Goal: Task Accomplishment & Management: Manage account settings

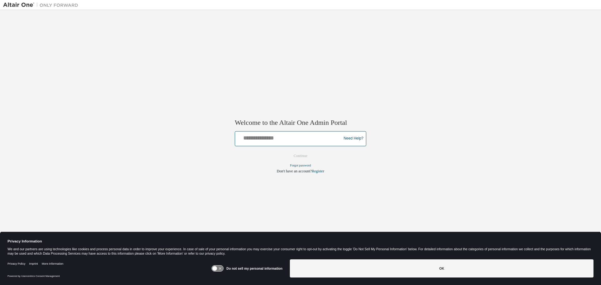
click at [254, 138] on input "text" at bounding box center [288, 137] width 103 height 9
type input "**********"
click at [304, 157] on button "Continue" at bounding box center [300, 155] width 27 height 9
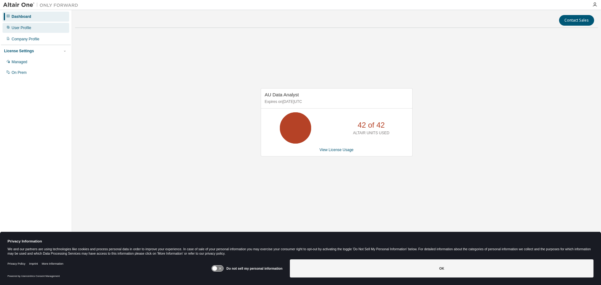
click at [36, 29] on div "User Profile" at bounding box center [36, 28] width 67 height 10
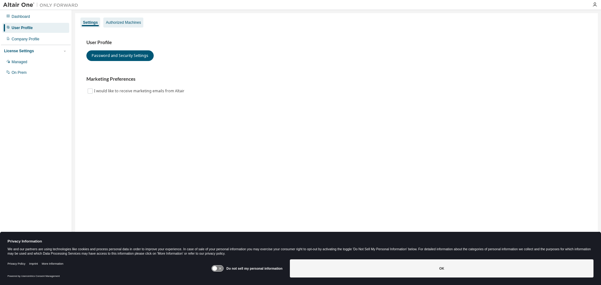
click at [129, 21] on div "Authorized Machines" at bounding box center [123, 22] width 35 height 5
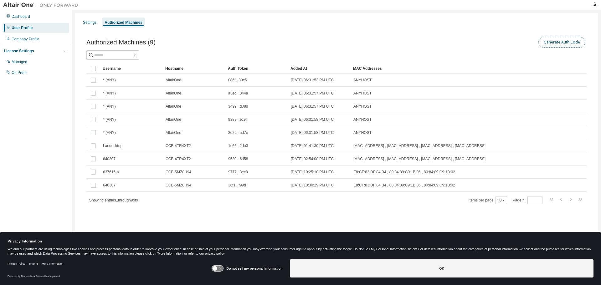
click at [547, 43] on button "Generate Auth Code" at bounding box center [561, 42] width 47 height 11
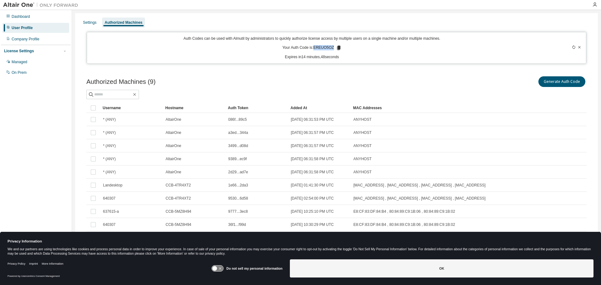
drag, startPoint x: 313, startPoint y: 47, endPoint x: 332, endPoint y: 46, distance: 18.5
click at [332, 46] on p "Your Auth Code is: EREUO5OZ" at bounding box center [311, 48] width 59 height 6
copy p "EREUO5OZ"
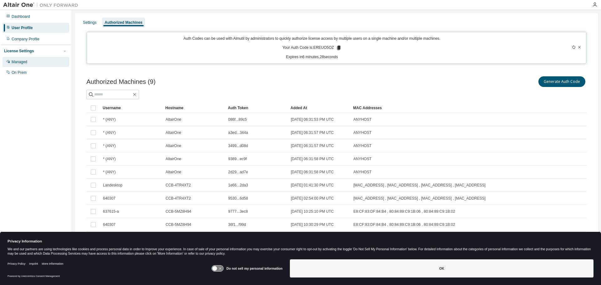
click at [24, 61] on div "Managed" at bounding box center [20, 61] width 16 height 5
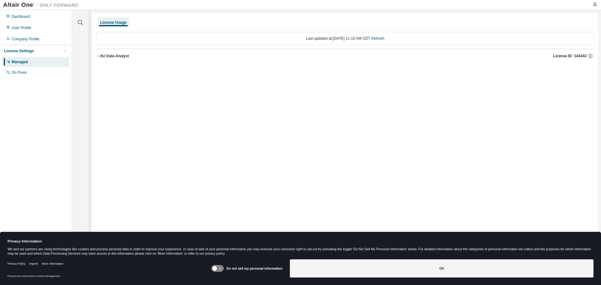
click at [106, 55] on div "AU Data Analyst" at bounding box center [114, 55] width 29 height 5
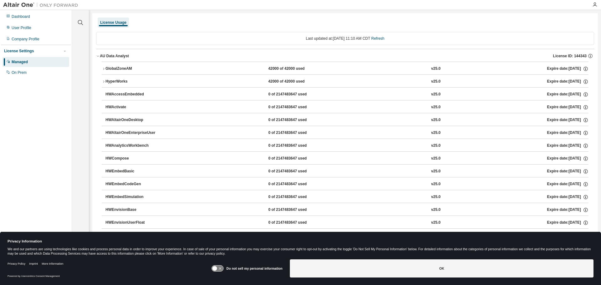
click at [126, 68] on div "GlobalZoneAM" at bounding box center [133, 69] width 56 height 6
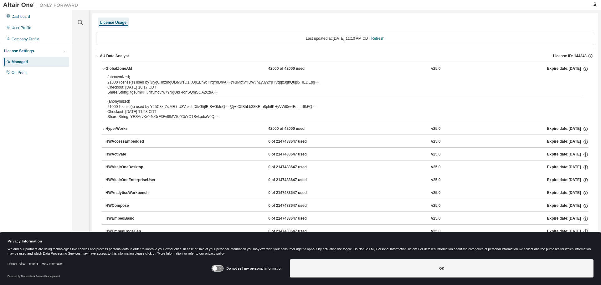
click at [126, 68] on div "GlobalZoneAM" at bounding box center [133, 69] width 56 height 6
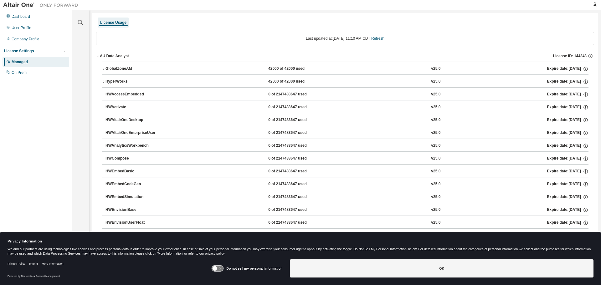
click at [111, 81] on div "HyperWorks" at bounding box center [133, 82] width 56 height 6
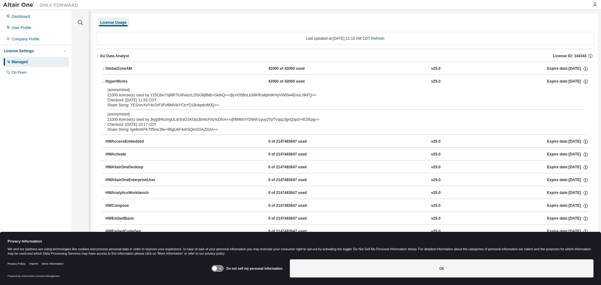
click at [111, 81] on div "HyperWorks" at bounding box center [133, 82] width 56 height 6
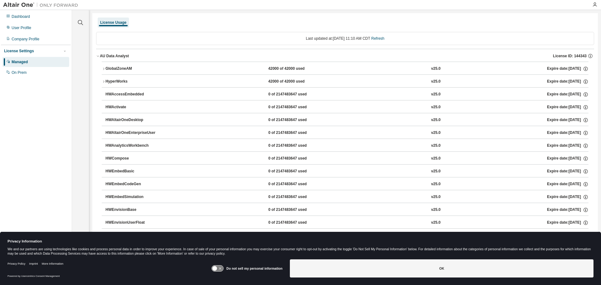
click at [116, 69] on div "GlobalZoneAM" at bounding box center [133, 69] width 56 height 6
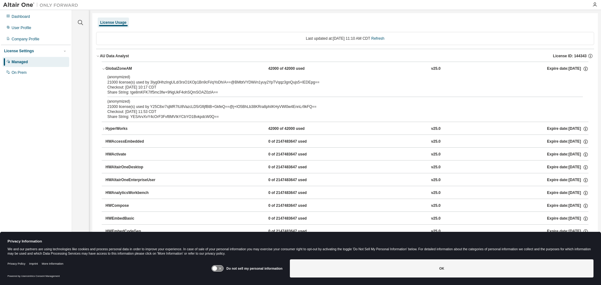
click at [117, 81] on div "(anonymized) 21000 license(s) used by 3Iyg0HhzIngULd/3rsO1KOp1Bn9cFi/qYoDh/A==@…" at bounding box center [337, 79] width 460 height 10
click at [118, 113] on div "Checkout: [DATE] 11:53 CDT" at bounding box center [337, 111] width 460 height 5
click at [29, 70] on div "On Prem" at bounding box center [36, 73] width 67 height 10
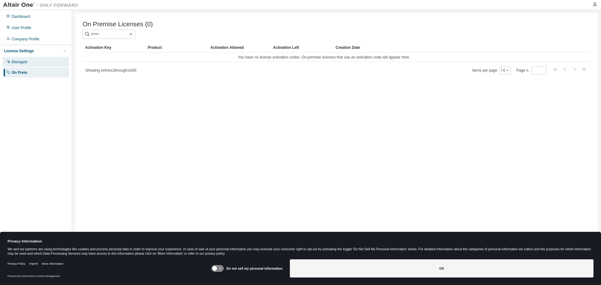
click at [38, 62] on div "Managed" at bounding box center [36, 62] width 67 height 10
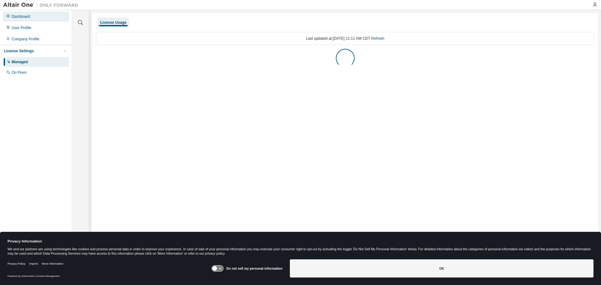
click at [33, 14] on div "Dashboard" at bounding box center [36, 17] width 67 height 10
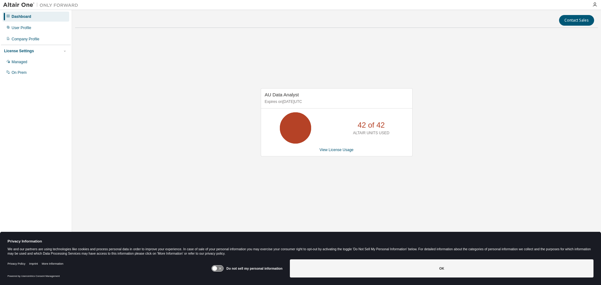
click at [291, 126] on icon at bounding box center [296, 128] width 16 height 16
click at [346, 149] on link "View License Usage" at bounding box center [336, 150] width 34 height 4
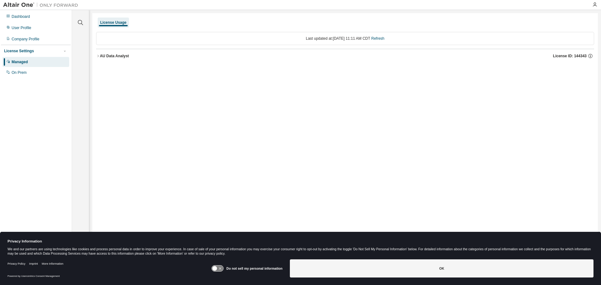
click at [109, 56] on div "AU Data Analyst" at bounding box center [114, 55] width 29 height 5
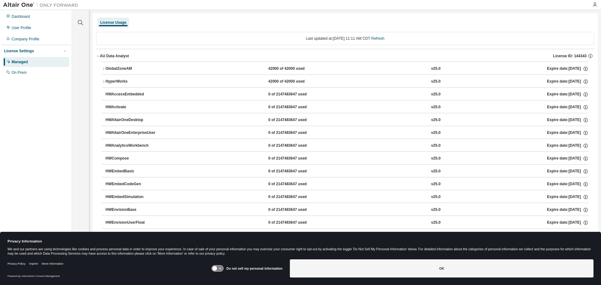
click at [118, 72] on button "GlobalZoneAM 42000 of 42000 used v25.0 Expire date: [DATE]" at bounding box center [345, 69] width 486 height 14
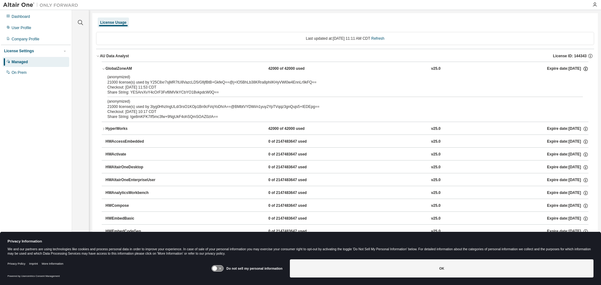
click at [583, 67] on icon "button" at bounding box center [585, 69] width 4 height 4
click at [451, 93] on div "Share String: YESArvXvY4cOrF3Fvf8MVIkYCbYO1BvkpdcW0Q==" at bounding box center [337, 92] width 460 height 5
click at [29, 28] on div "User Profile" at bounding box center [22, 27] width 20 height 5
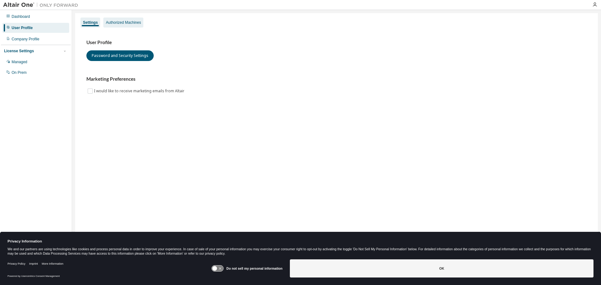
click at [133, 21] on div "Authorized Machines" at bounding box center [123, 22] width 35 height 5
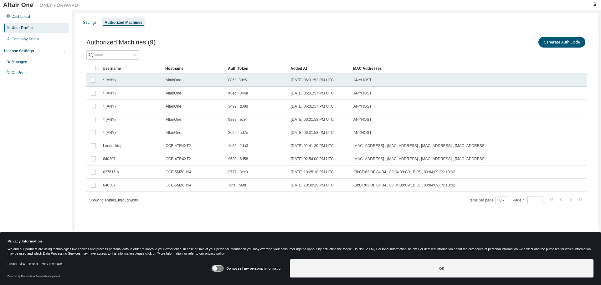
click at [177, 84] on td "AltairOne" at bounding box center [194, 80] width 63 height 13
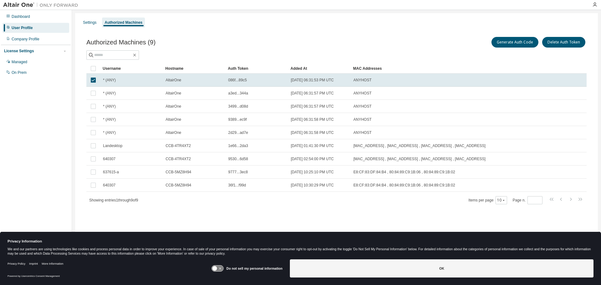
click at [177, 84] on td "AltairOne" at bounding box center [194, 80] width 63 height 13
